Goal: Task Accomplishment & Management: Complete application form

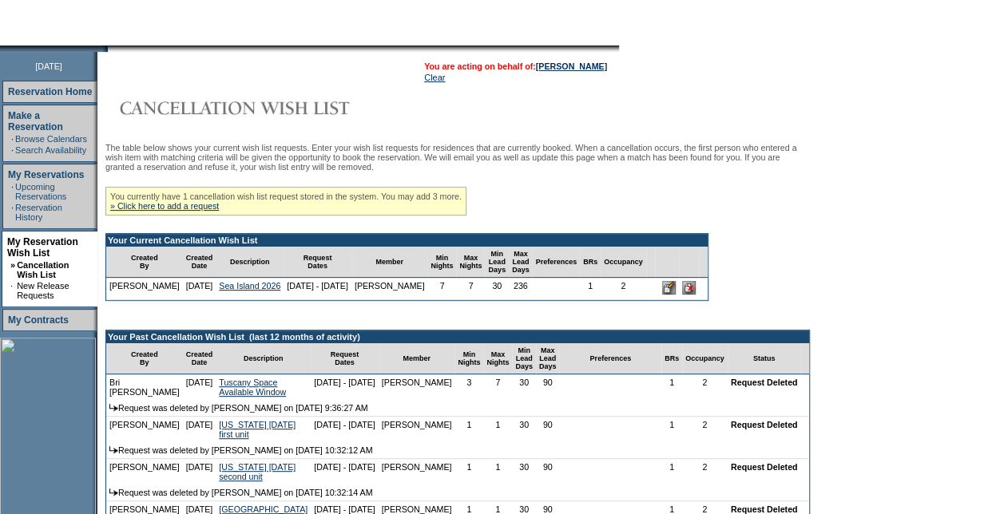
scroll to position [160, 0]
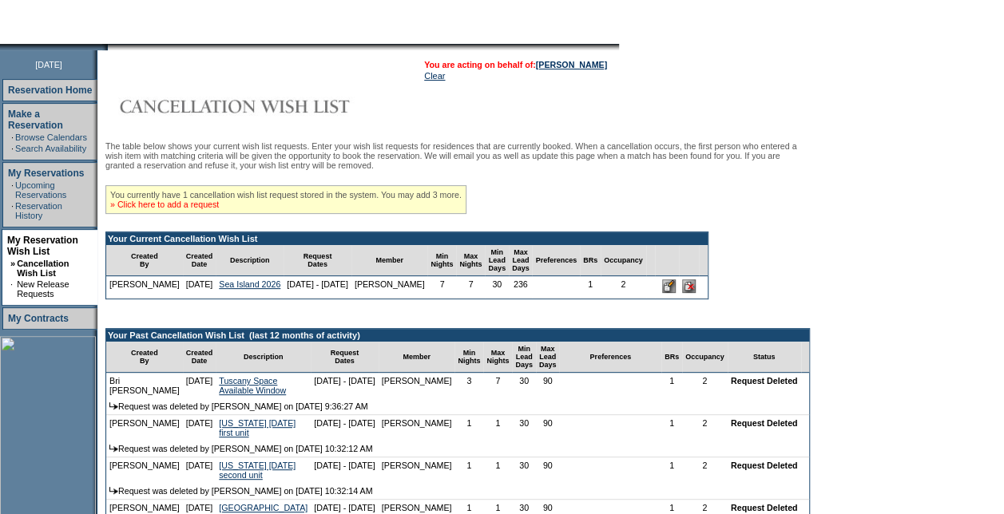
click at [196, 209] on link "» Click here to add a request" at bounding box center [164, 205] width 109 height 10
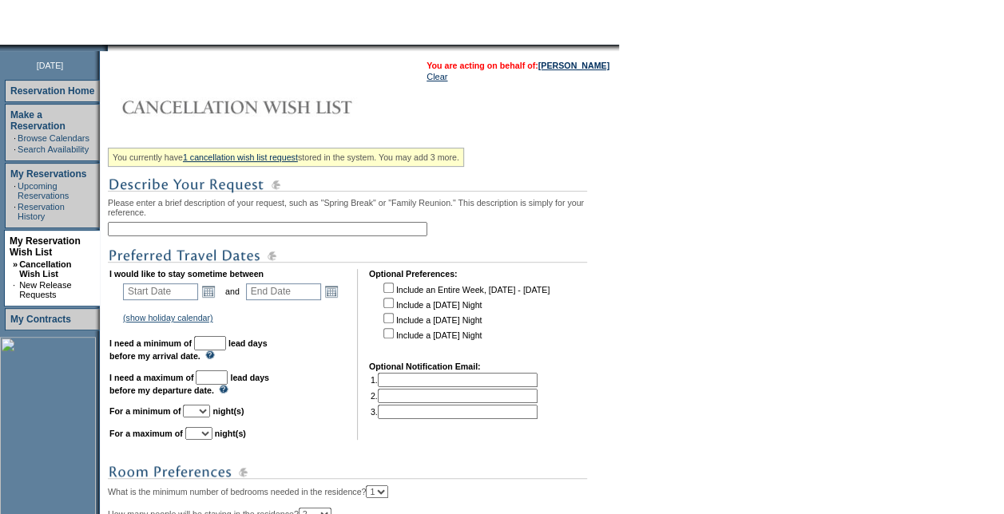
scroll to position [160, 0]
click at [216, 233] on input "text" at bounding box center [267, 228] width 319 height 14
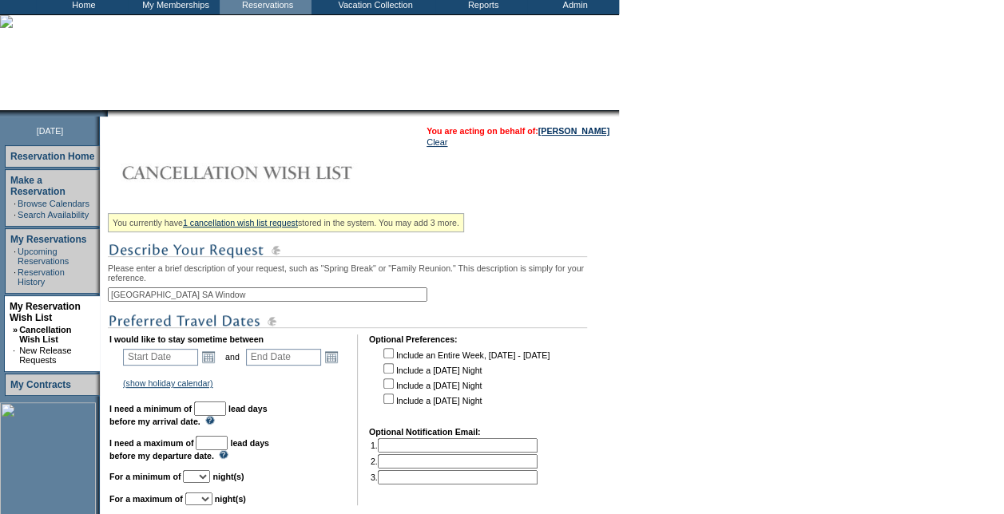
scroll to position [80, 0]
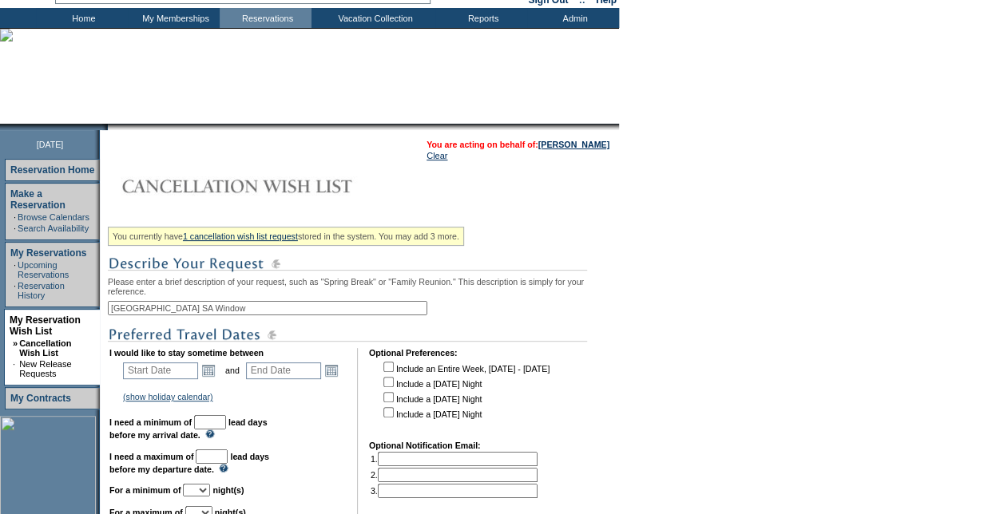
click at [344, 308] on input "[GEOGRAPHIC_DATA] SA Window" at bounding box center [267, 308] width 319 height 14
click at [380, 303] on input "[GEOGRAPHIC_DATA] SA Window" at bounding box center [267, 308] width 319 height 14
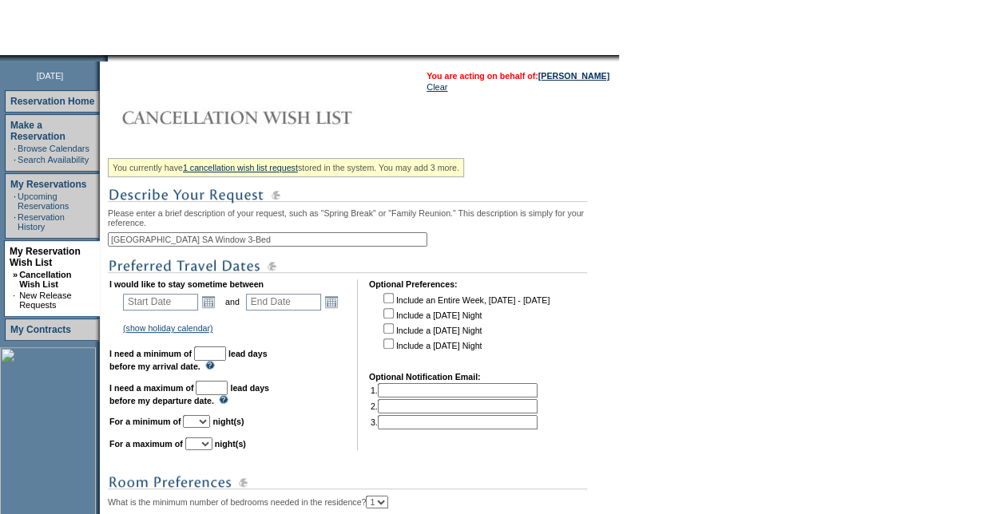
scroll to position [319, 0]
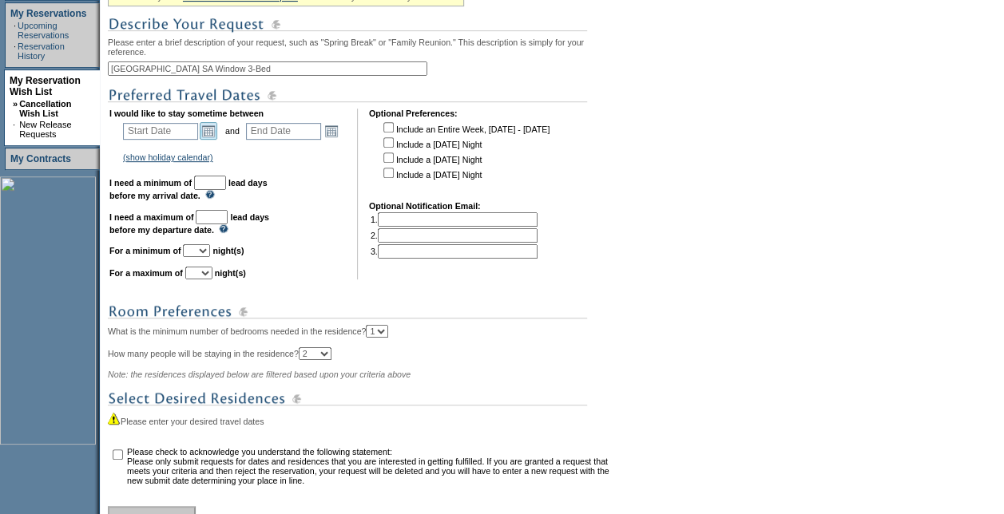
type input "[GEOGRAPHIC_DATA] SA Window 3-Bed"
click at [214, 133] on link "Open the calendar popup." at bounding box center [209, 131] width 18 height 18
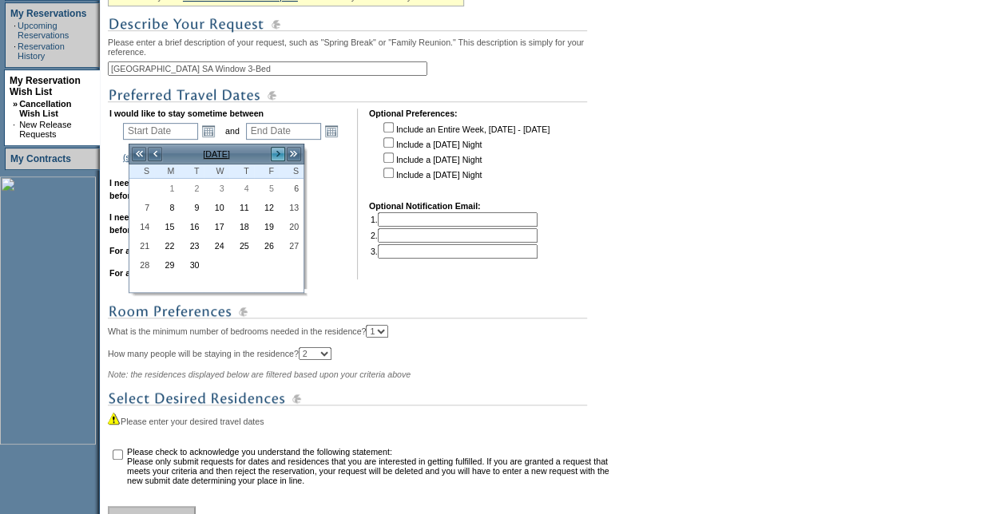
click at [278, 153] on link ">" at bounding box center [278, 154] width 16 height 16
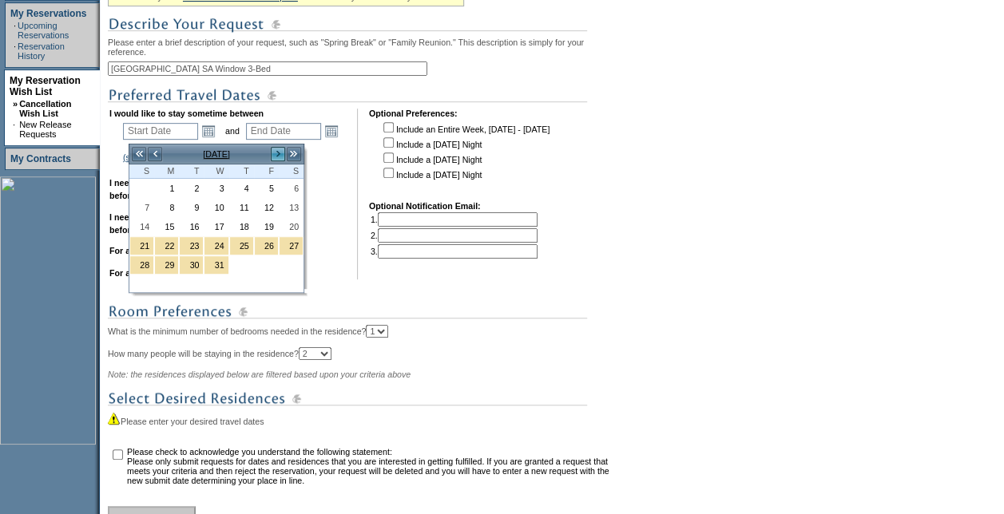
click at [278, 153] on link ">" at bounding box center [278, 154] width 16 height 16
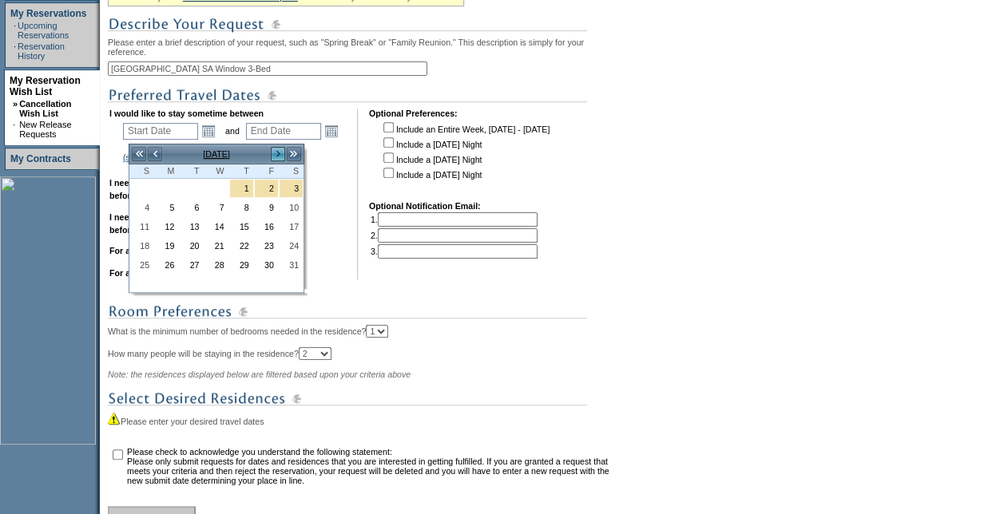
click at [278, 153] on link ">" at bounding box center [278, 154] width 16 height 16
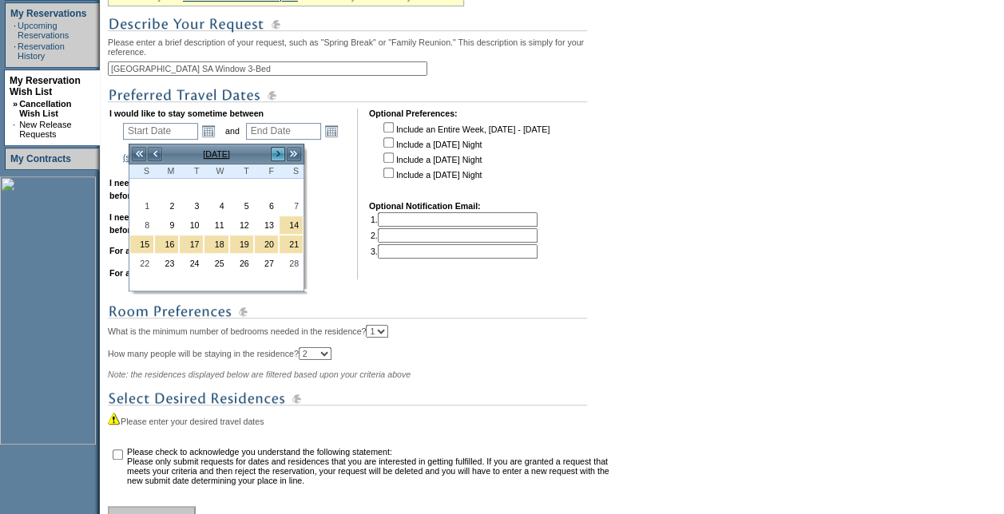
click at [278, 153] on link ">" at bounding box center [278, 154] width 16 height 16
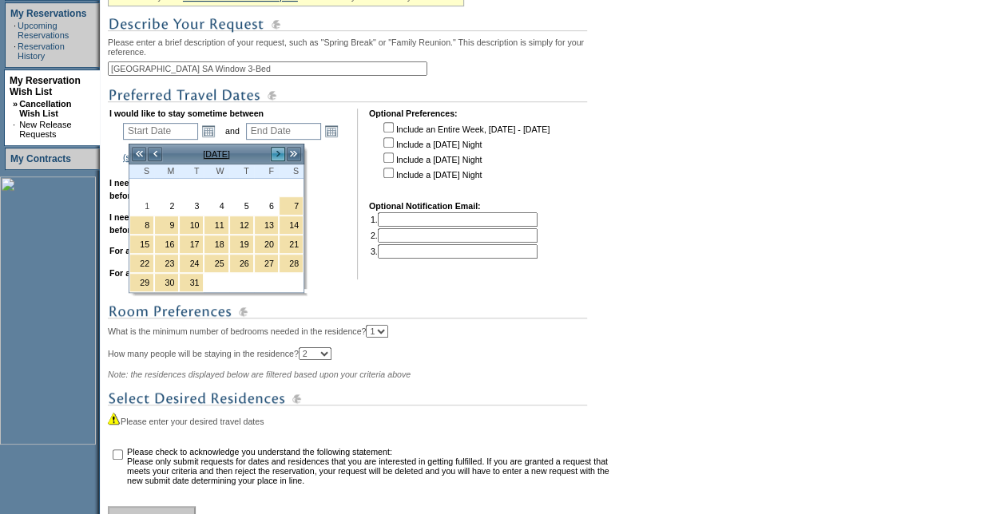
click at [278, 153] on link ">" at bounding box center [278, 154] width 16 height 16
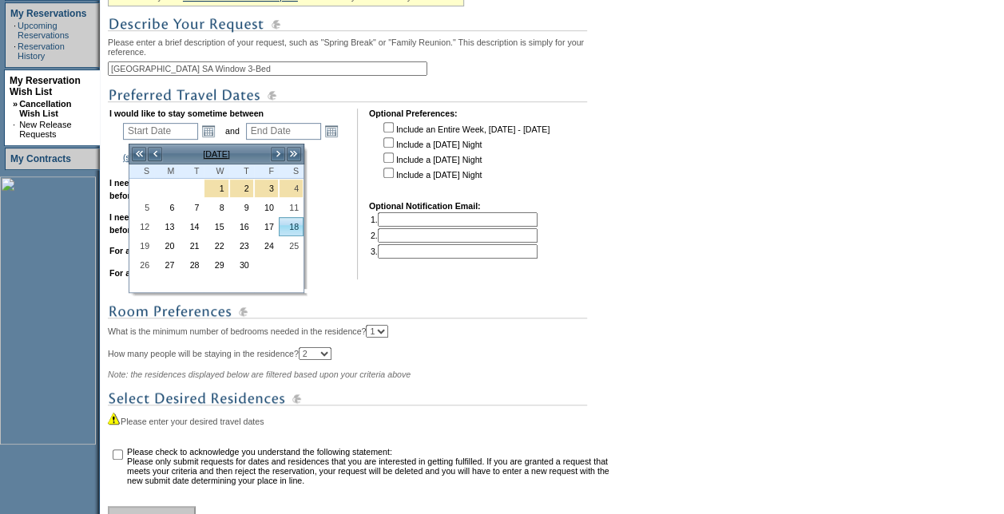
click at [286, 220] on link "18" at bounding box center [290, 227] width 23 height 18
type input "[DATE]"
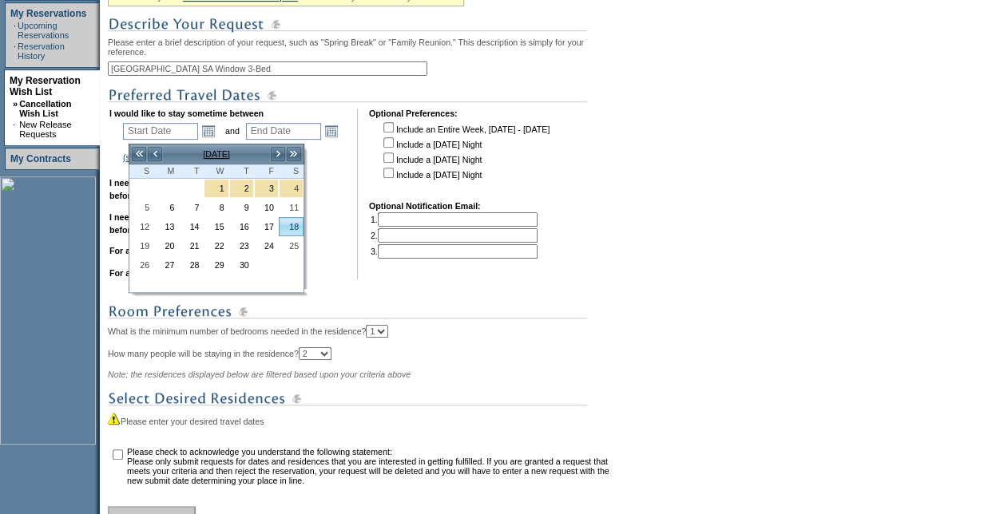
type input "229"
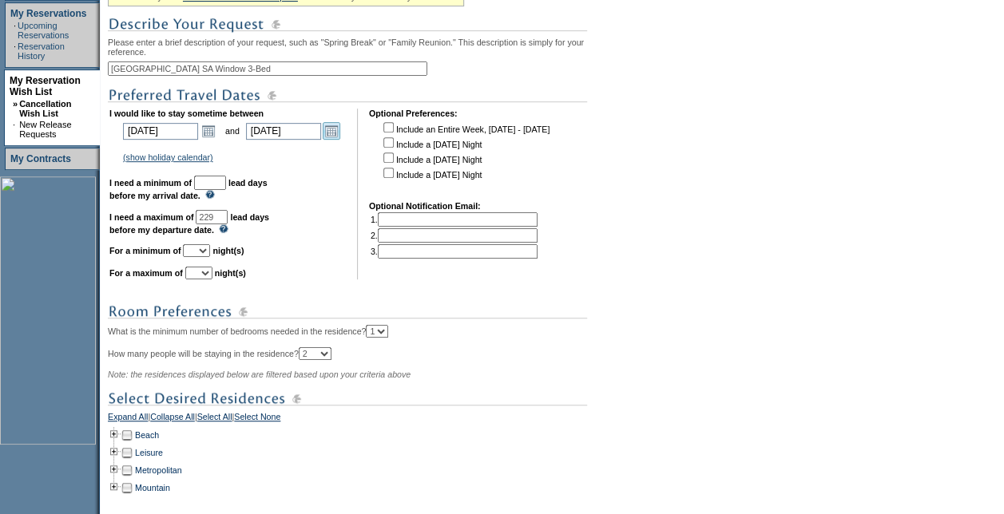
click at [335, 140] on link "Open the calendar popup." at bounding box center [332, 131] width 18 height 18
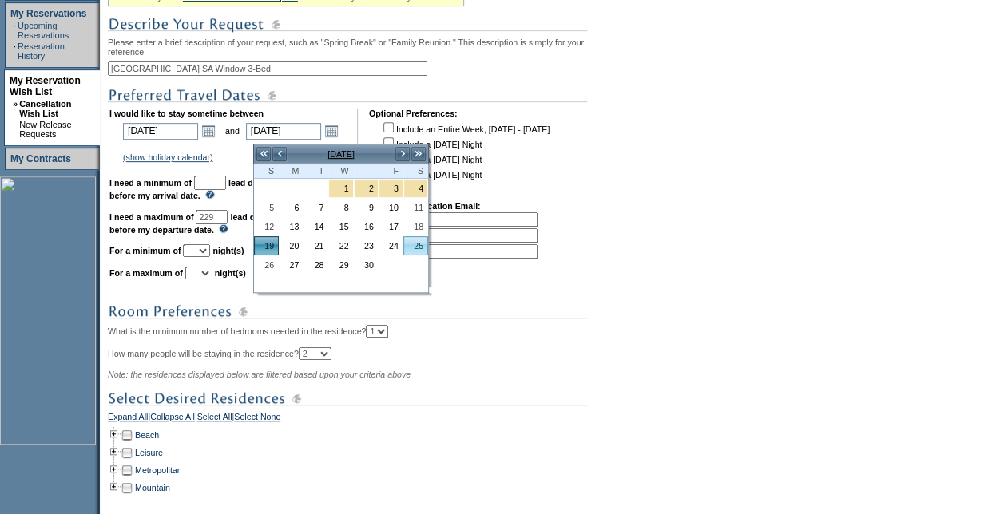
click at [420, 241] on link "25" at bounding box center [415, 246] width 23 height 18
type input "[DATE]"
type input "235"
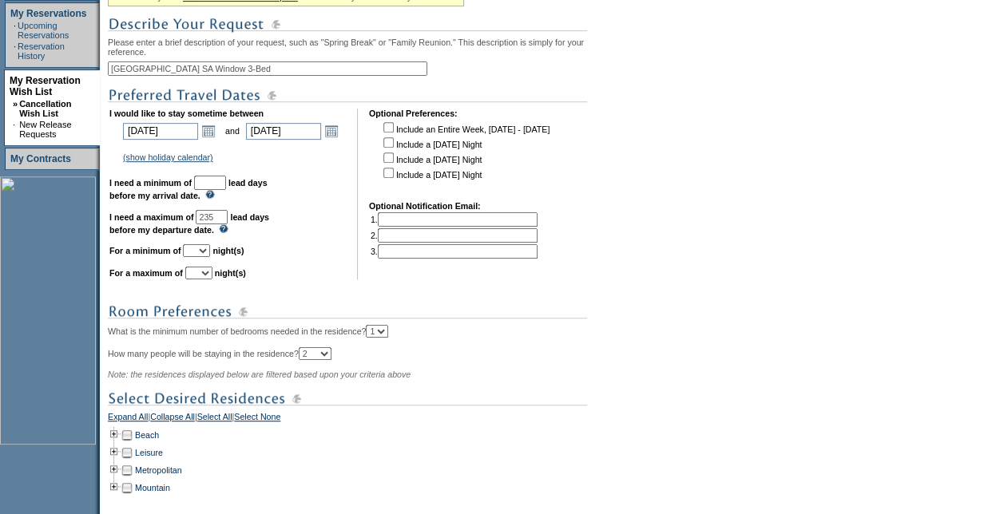
click at [226, 184] on input "text" at bounding box center [210, 183] width 32 height 14
type input "30"
drag, startPoint x: 236, startPoint y: 224, endPoint x: 190, endPoint y: 228, distance: 46.5
click at [190, 228] on td "I would like to stay sometime between [DATE] [DATE] Open the calendar popup. <<…" at bounding box center [227, 194] width 236 height 171
drag, startPoint x: 258, startPoint y: 223, endPoint x: 212, endPoint y: 227, distance: 46.5
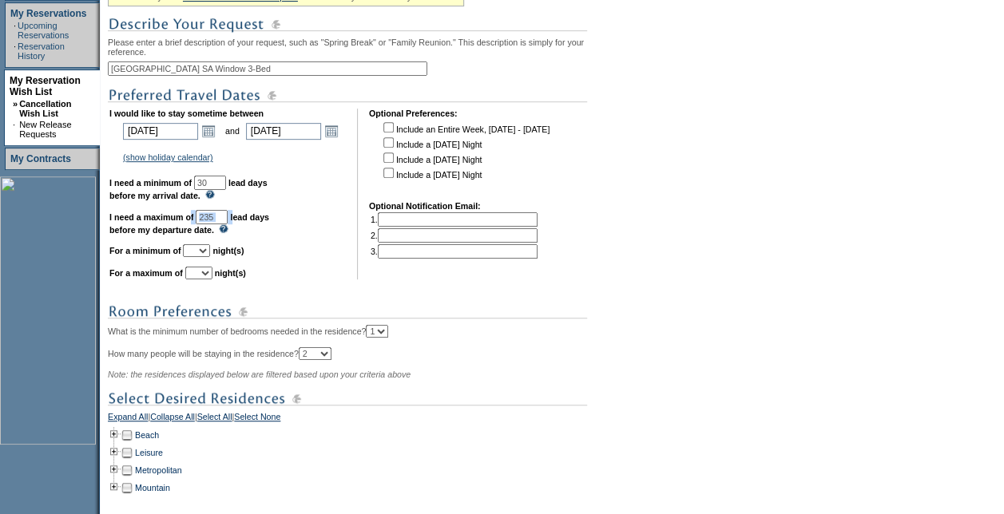
click at [212, 227] on td "I would like to stay sometime between [DATE] [DATE] Open the calendar popup. <<…" at bounding box center [227, 194] width 236 height 171
drag, startPoint x: 212, startPoint y: 227, endPoint x: 241, endPoint y: 227, distance: 29.5
click at [228, 224] on input "235" at bounding box center [212, 217] width 32 height 14
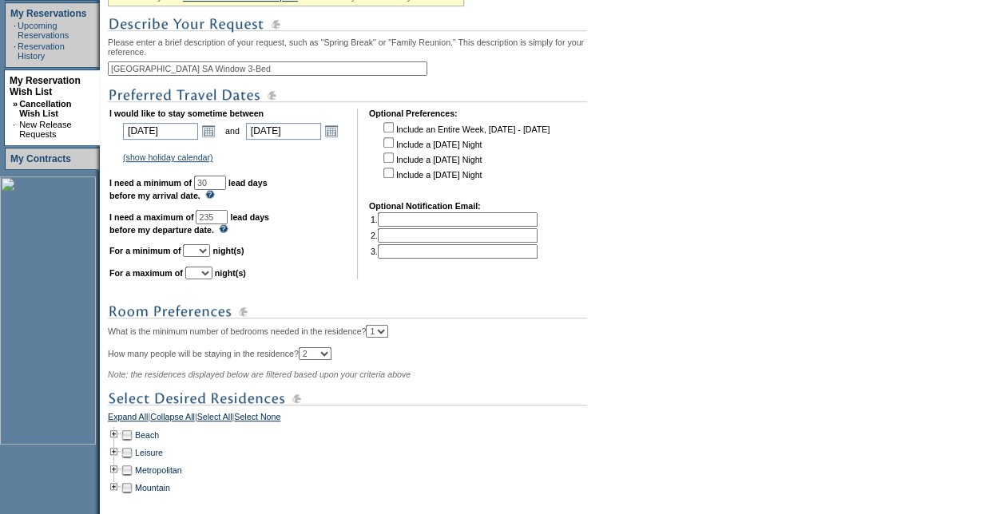
click at [228, 224] on input "235" at bounding box center [212, 217] width 32 height 14
type input "90"
click at [210, 254] on select "1 2 3 4 5 6 7 8 9 10 11 12 13 14" at bounding box center [196, 250] width 27 height 13
select select "3"
click at [202, 252] on select "1 2 3 4 5 6 7 8 9 10 11 12 13 14" at bounding box center [196, 250] width 27 height 13
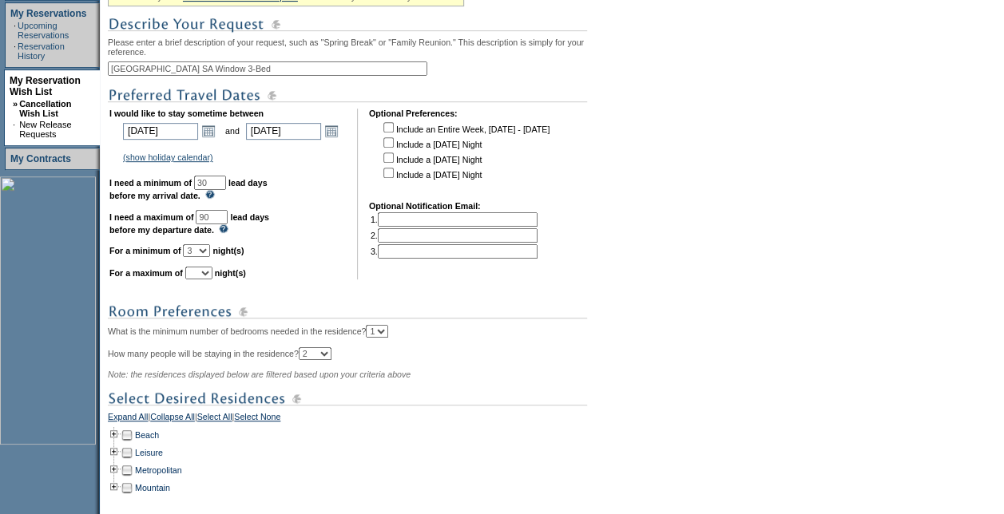
click at [212, 279] on select "1 2 3 4 5 6 7 8 9 10 11 12 13 14" at bounding box center [198, 273] width 27 height 13
select select "3"
click at [204, 275] on select "1 2 3 4 5 6 7 8 9 10 11 12 13 14" at bounding box center [198, 273] width 27 height 13
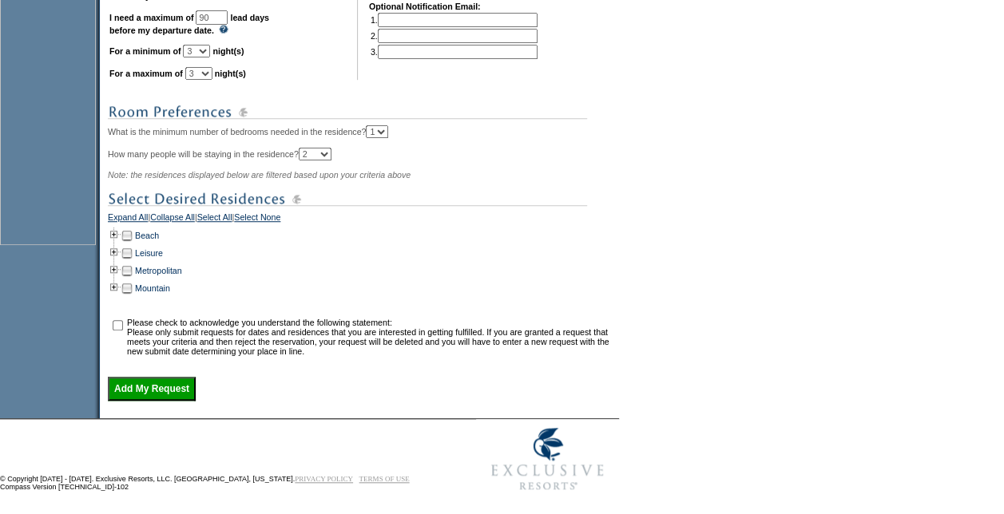
scroll to position [541, 0]
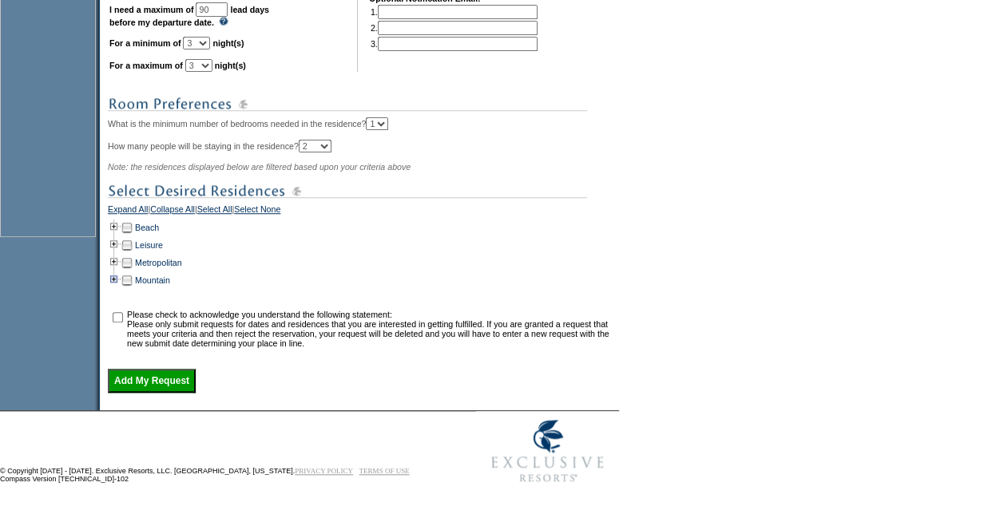
click at [117, 274] on td at bounding box center [114, 280] width 13 height 18
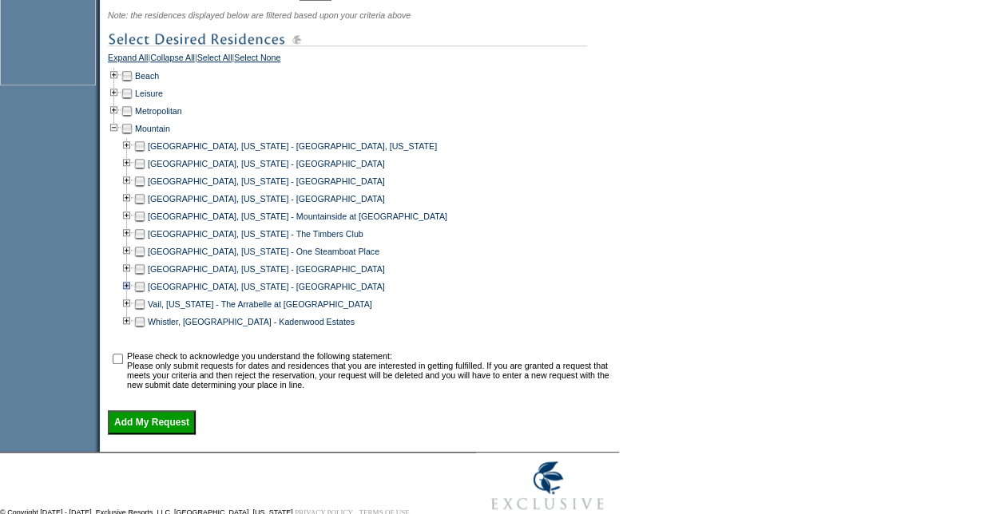
scroll to position [654, 0]
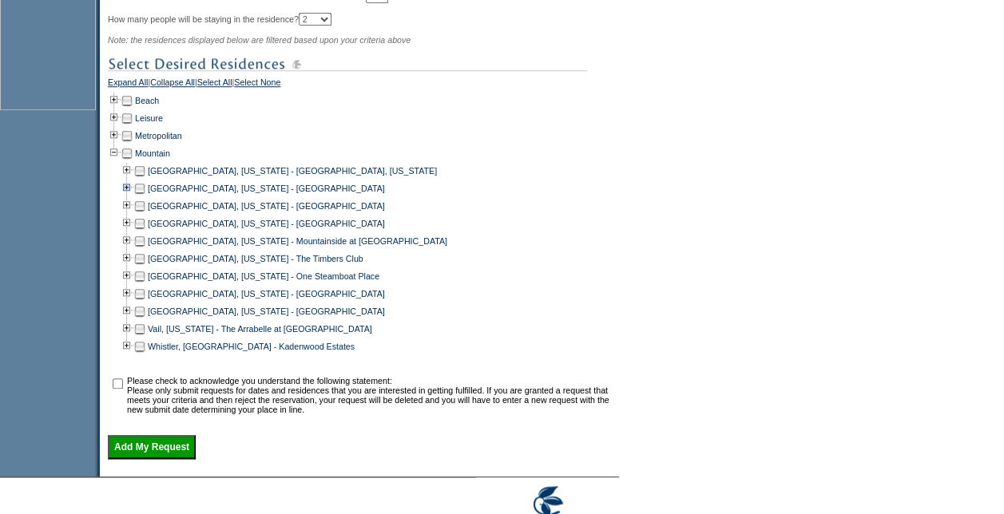
click at [133, 197] on td at bounding box center [127, 189] width 13 height 18
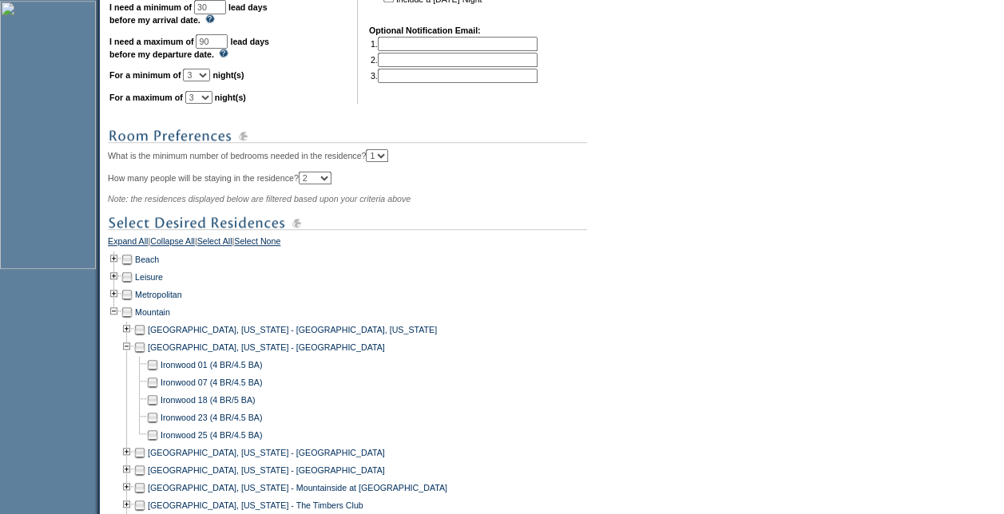
scroll to position [574, 0]
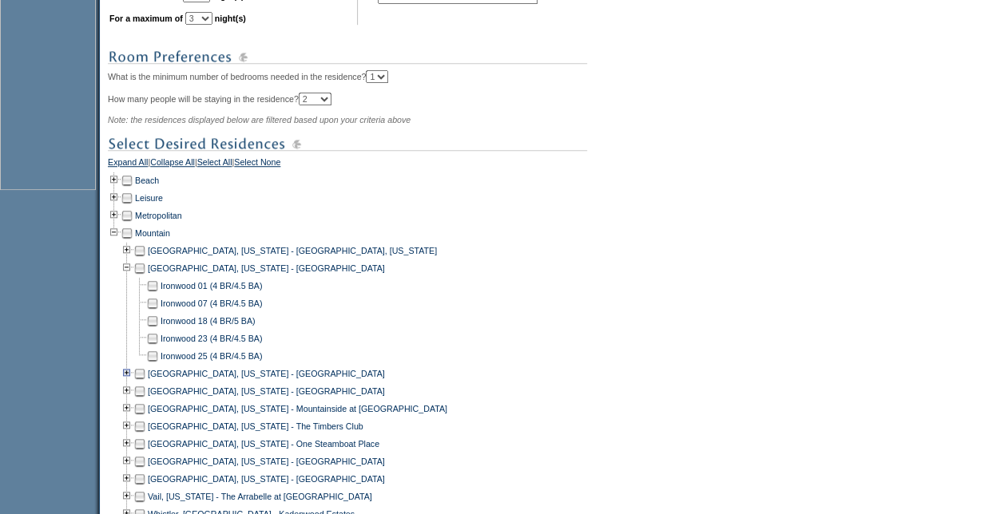
click at [133, 380] on td at bounding box center [127, 374] width 13 height 18
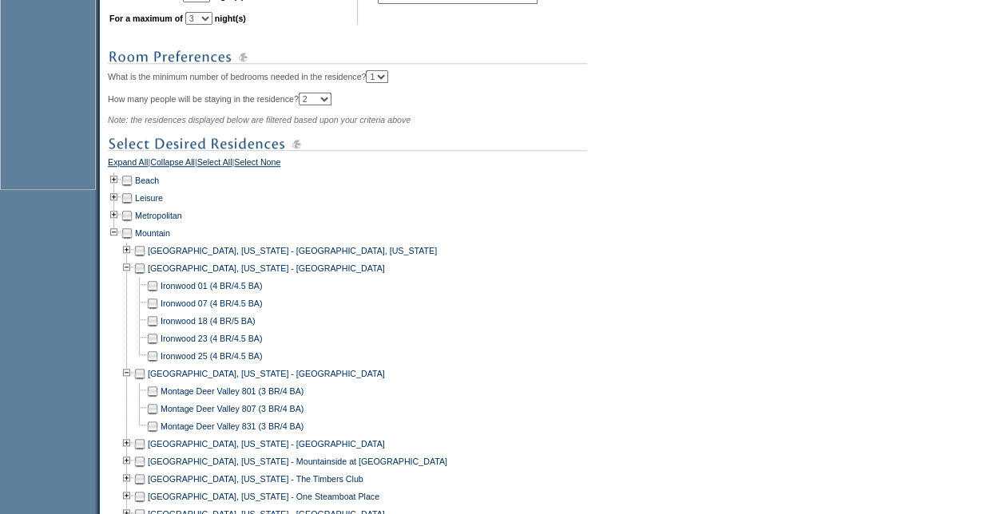
click at [144, 273] on td at bounding box center [139, 269] width 13 height 18
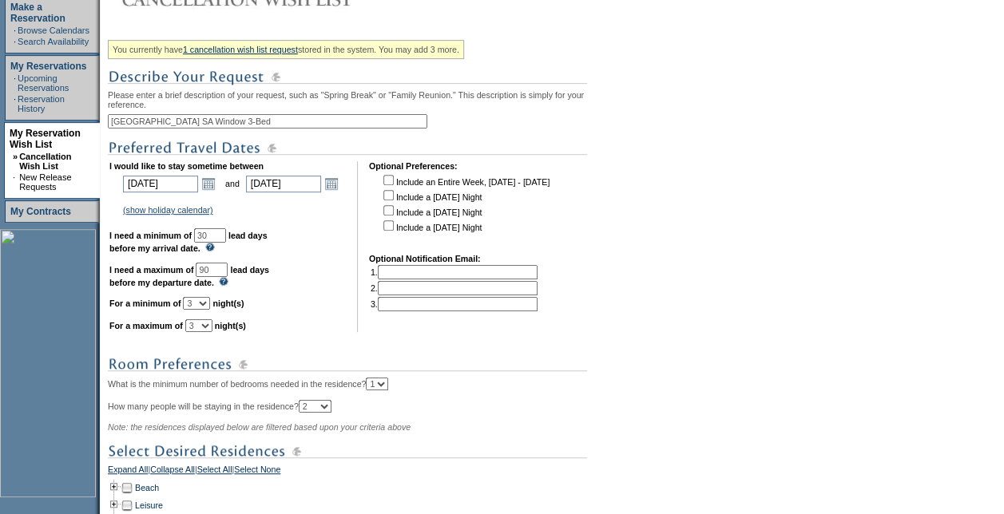
scroll to position [255, 0]
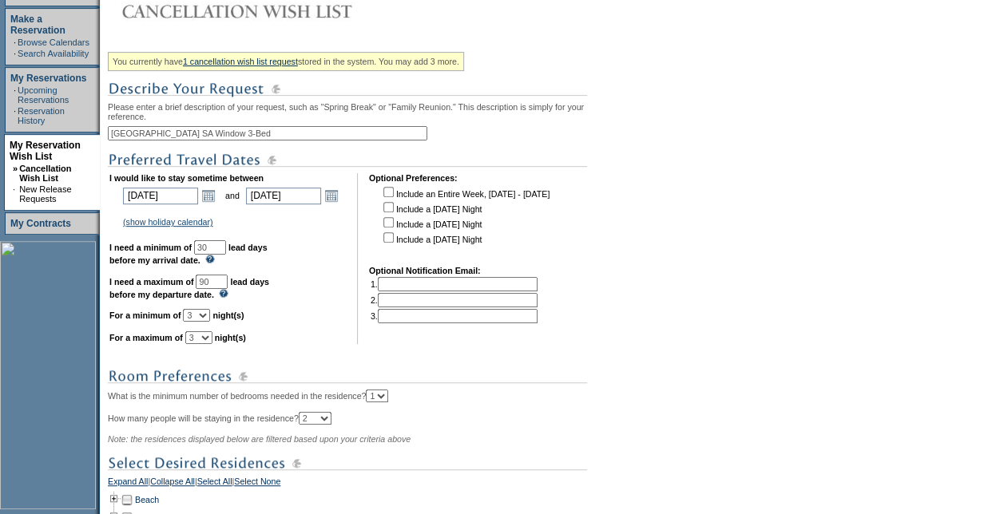
drag, startPoint x: 327, startPoint y: 140, endPoint x: 262, endPoint y: 139, distance: 65.5
click at [262, 139] on input "[GEOGRAPHIC_DATA] SA Window 3-Bed" at bounding box center [267, 133] width 319 height 14
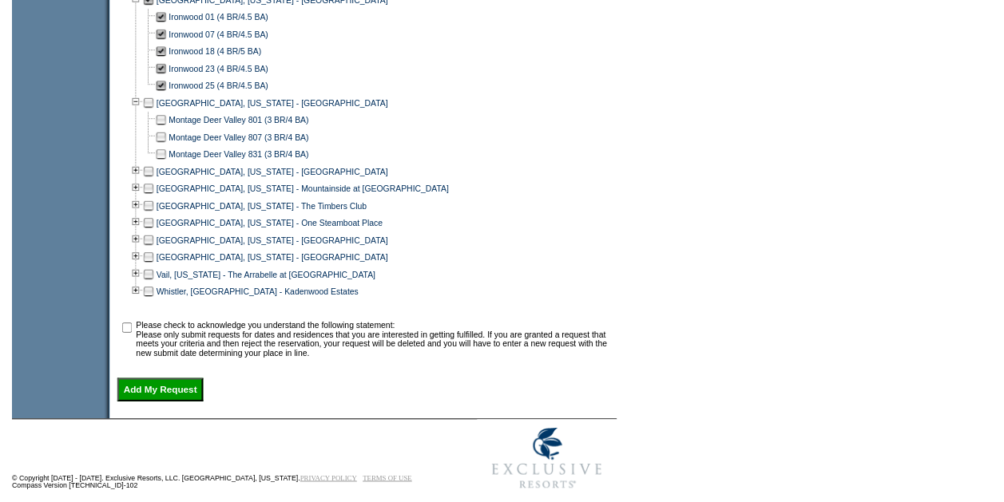
scroll to position [874, 0]
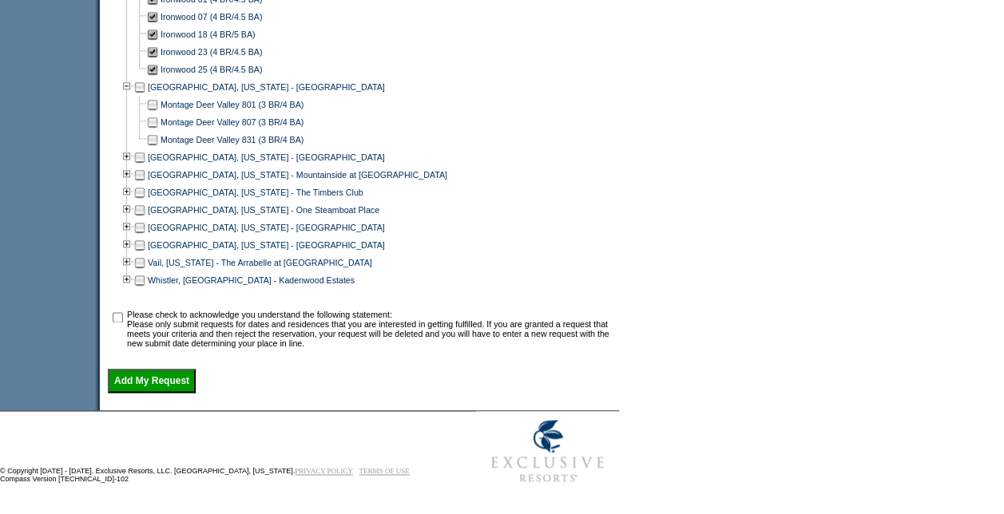
type input "[GEOGRAPHIC_DATA] SA Window"
drag, startPoint x: 120, startPoint y: 315, endPoint x: 133, endPoint y: 332, distance: 21.7
click at [121, 315] on input "checkbox" at bounding box center [118, 317] width 10 height 10
checkbox input "true"
click at [160, 380] on input "Add My Request" at bounding box center [152, 381] width 88 height 24
